Goal: Information Seeking & Learning: Learn about a topic

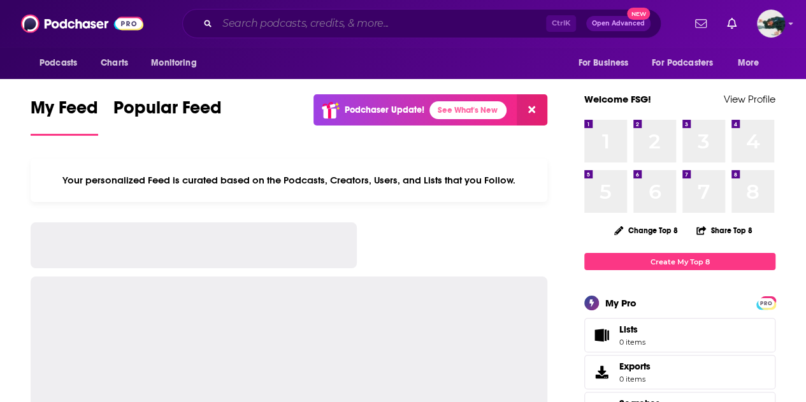
click at [376, 31] on input "Search podcasts, credits, & more..." at bounding box center [381, 23] width 329 height 20
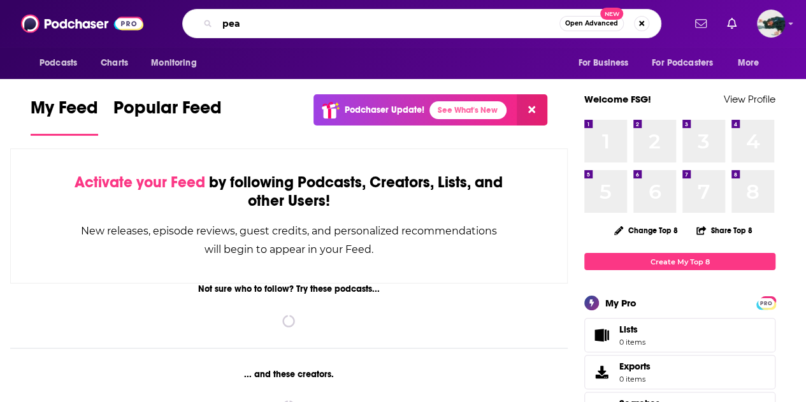
type input "peac"
